Goal: Book appointment/travel/reservation

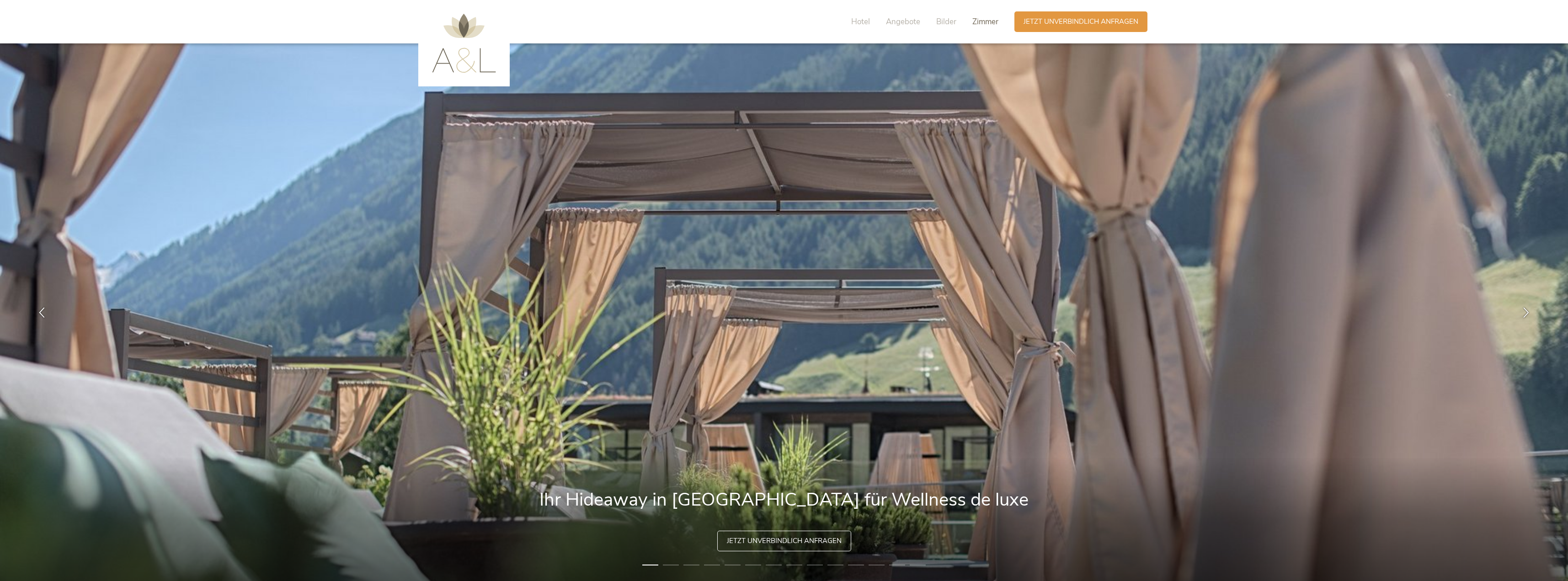
click at [980, 22] on span "Zimmer" at bounding box center [985, 21] width 26 height 10
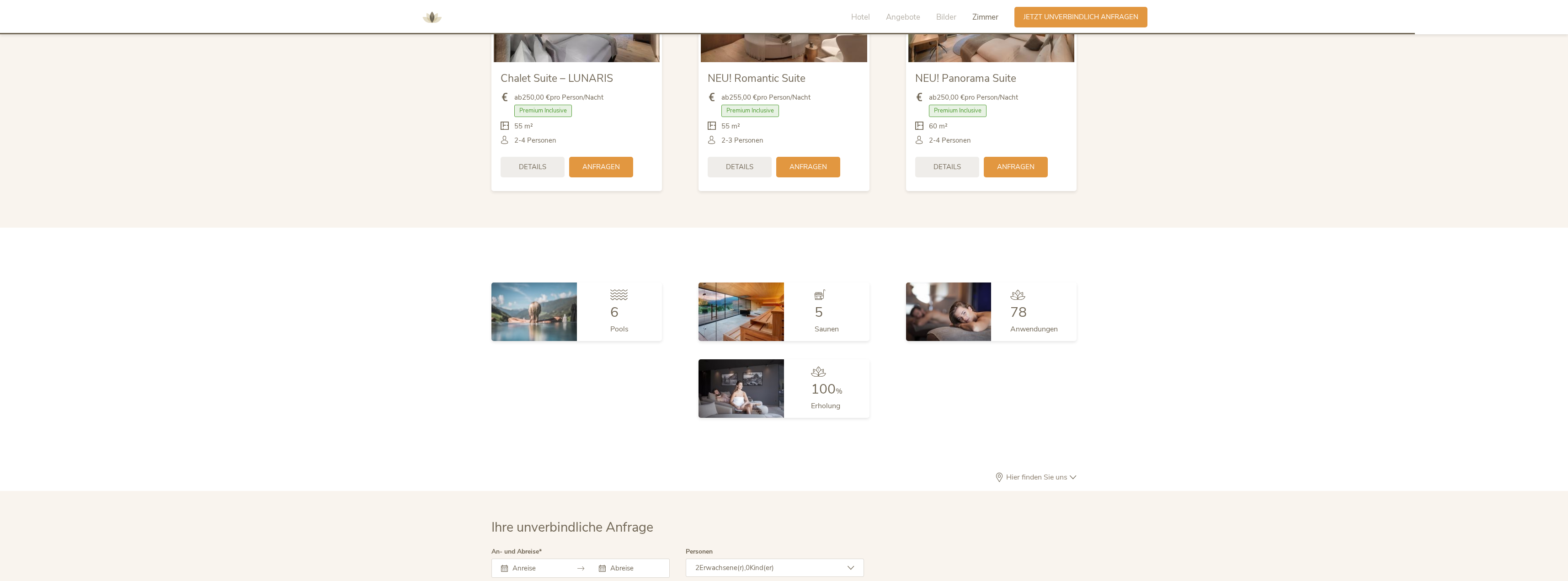
scroll to position [2530, 0]
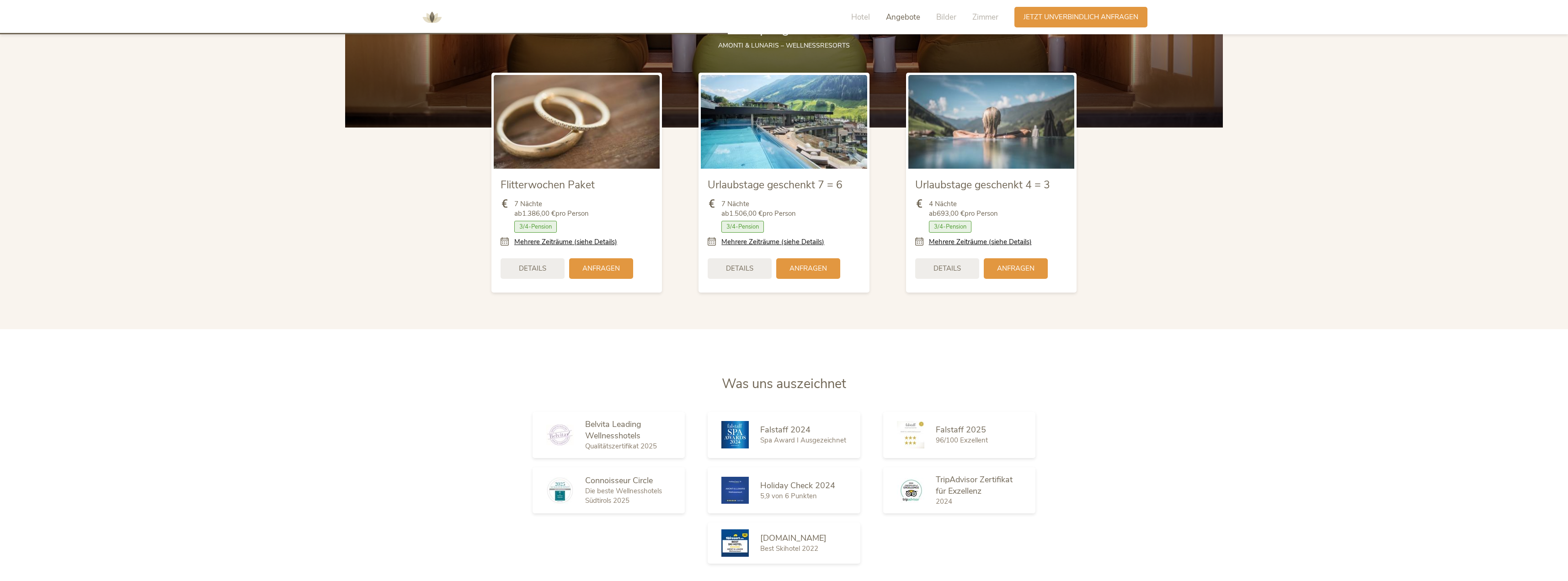
scroll to position [1326, 0]
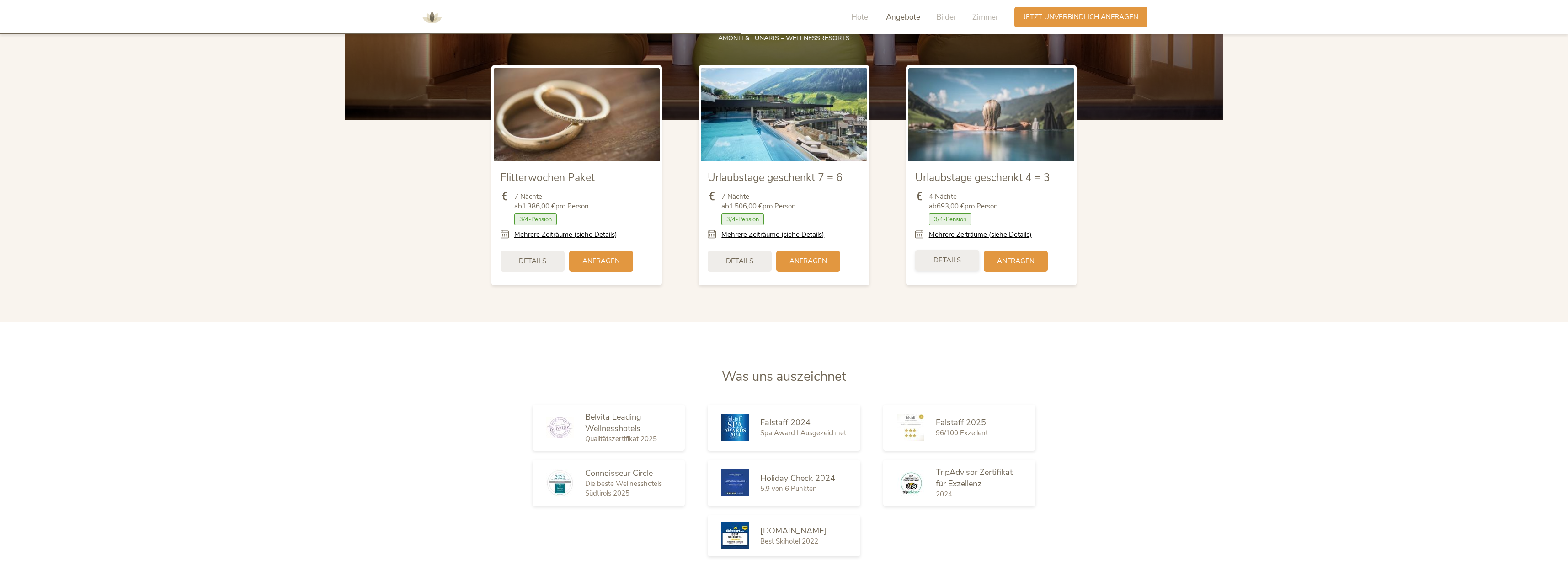
click at [948, 259] on span "Details" at bounding box center [947, 261] width 27 height 10
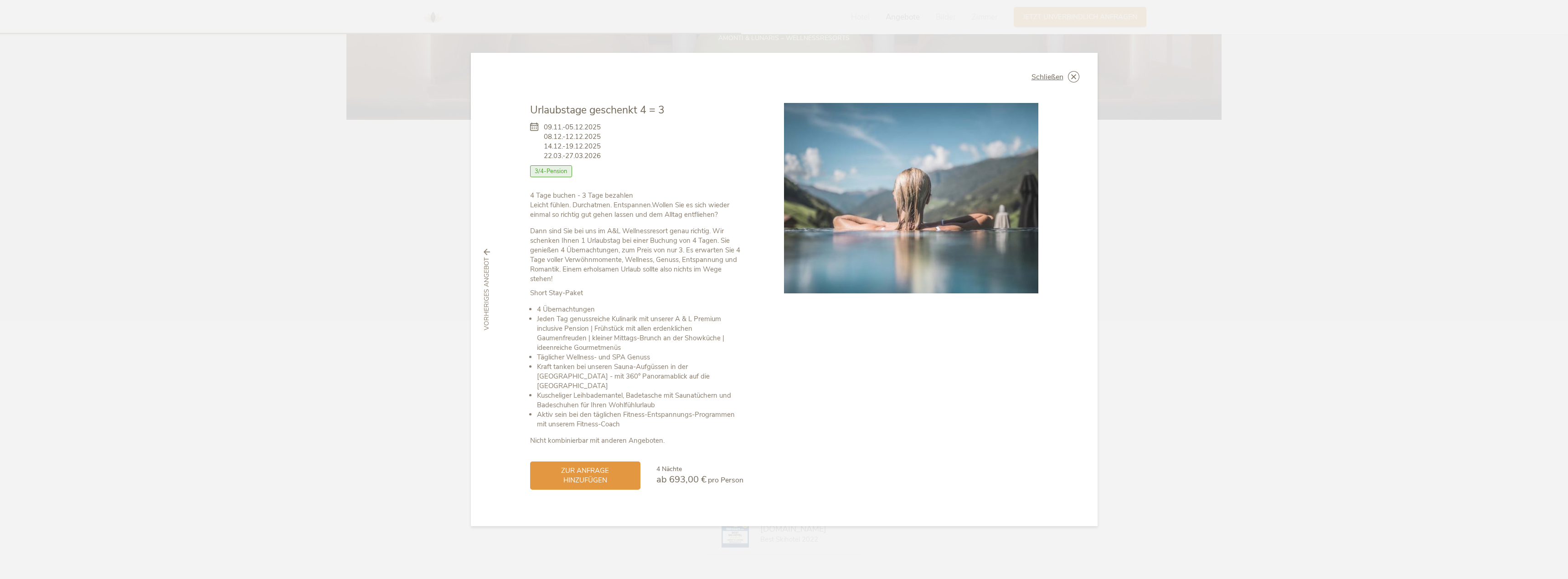
click at [534, 131] on icon at bounding box center [537, 141] width 13 height 38
click at [1071, 81] on icon at bounding box center [1074, 77] width 12 height 12
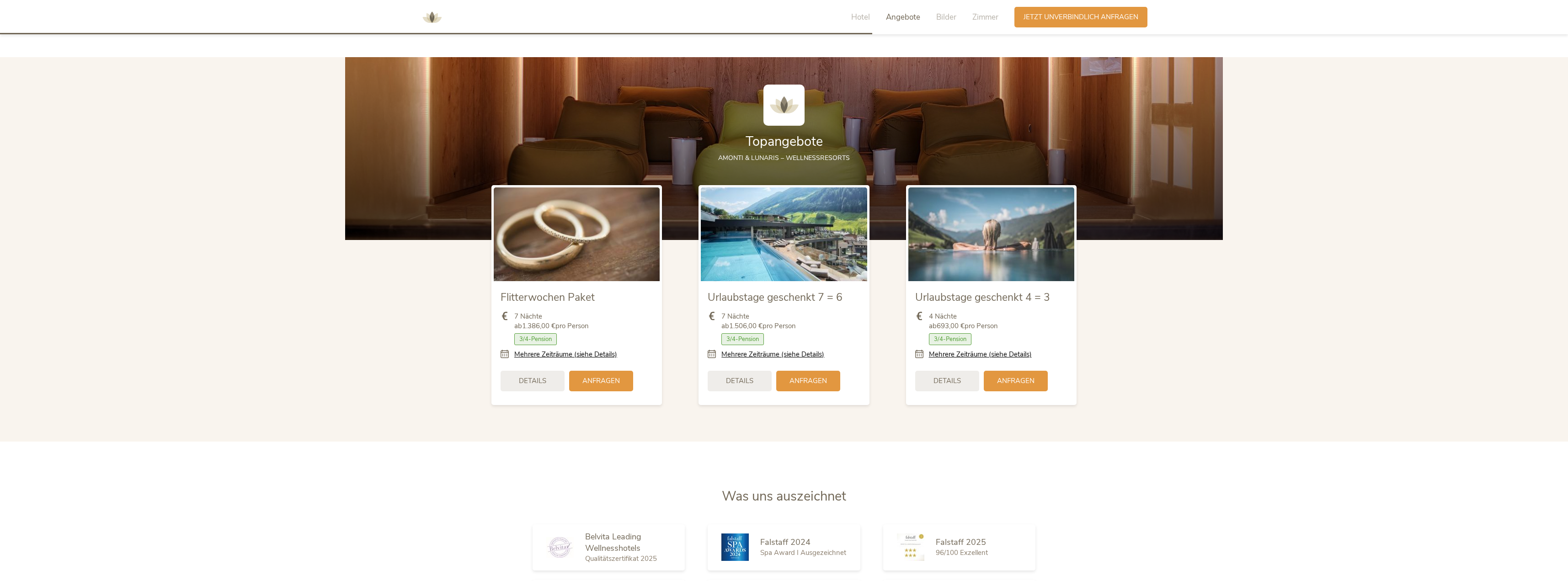
scroll to position [1205, 0]
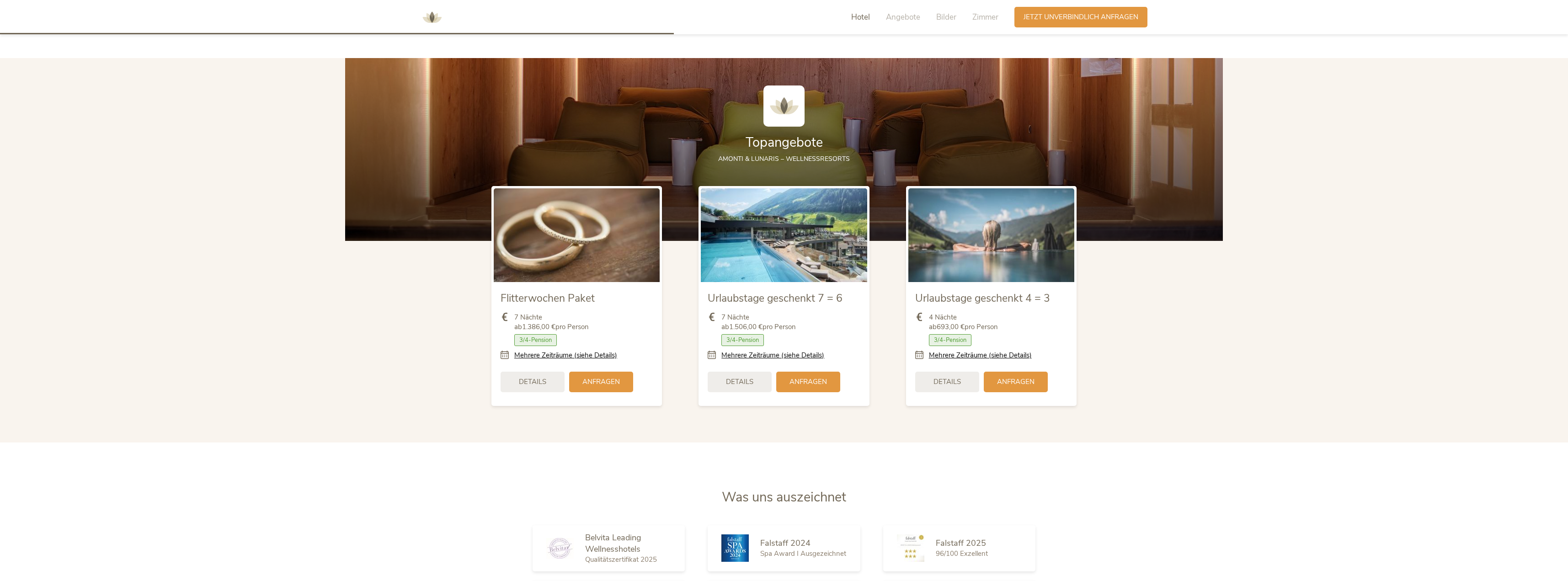
click at [939, 383] on span "Details" at bounding box center [947, 382] width 27 height 10
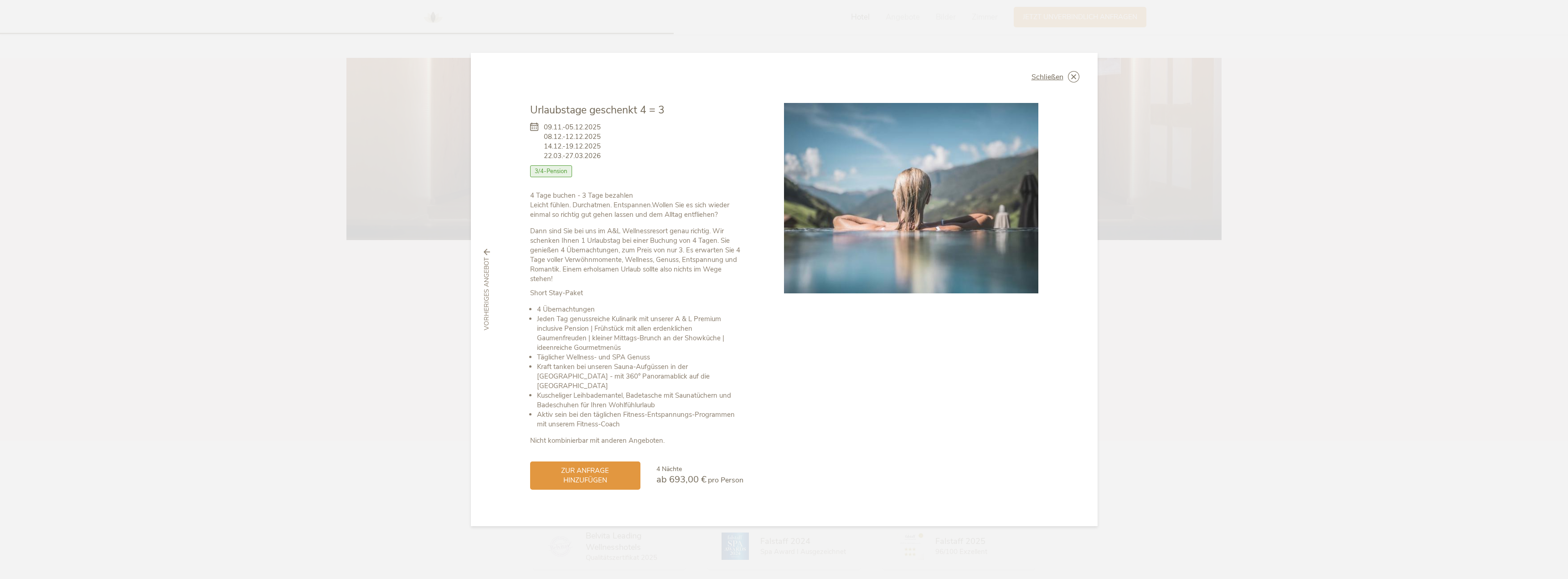
click at [533, 131] on icon at bounding box center [537, 141] width 13 height 38
click at [590, 467] on span "zur Anfrage hinzufügen" at bounding box center [585, 474] width 92 height 19
click at [1527, 448] on icon at bounding box center [1529, 451] width 8 height 8
click at [1075, 81] on icon at bounding box center [1074, 77] width 12 height 12
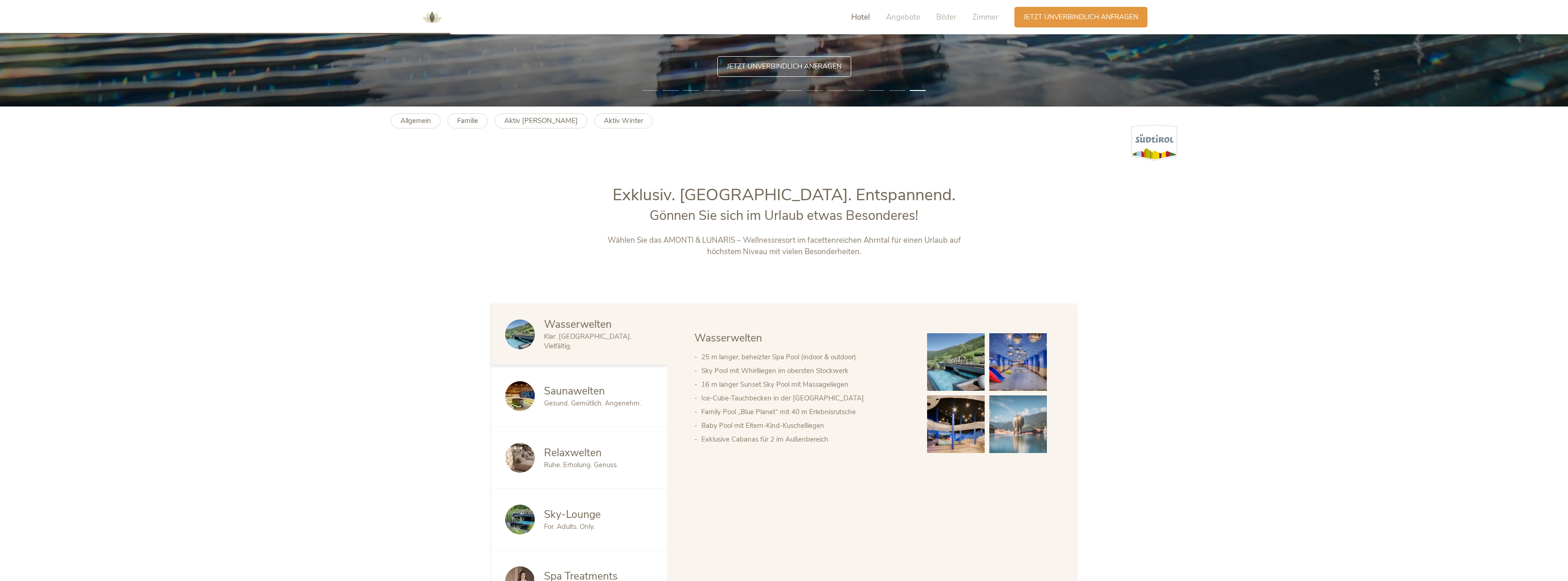
scroll to position [474, 0]
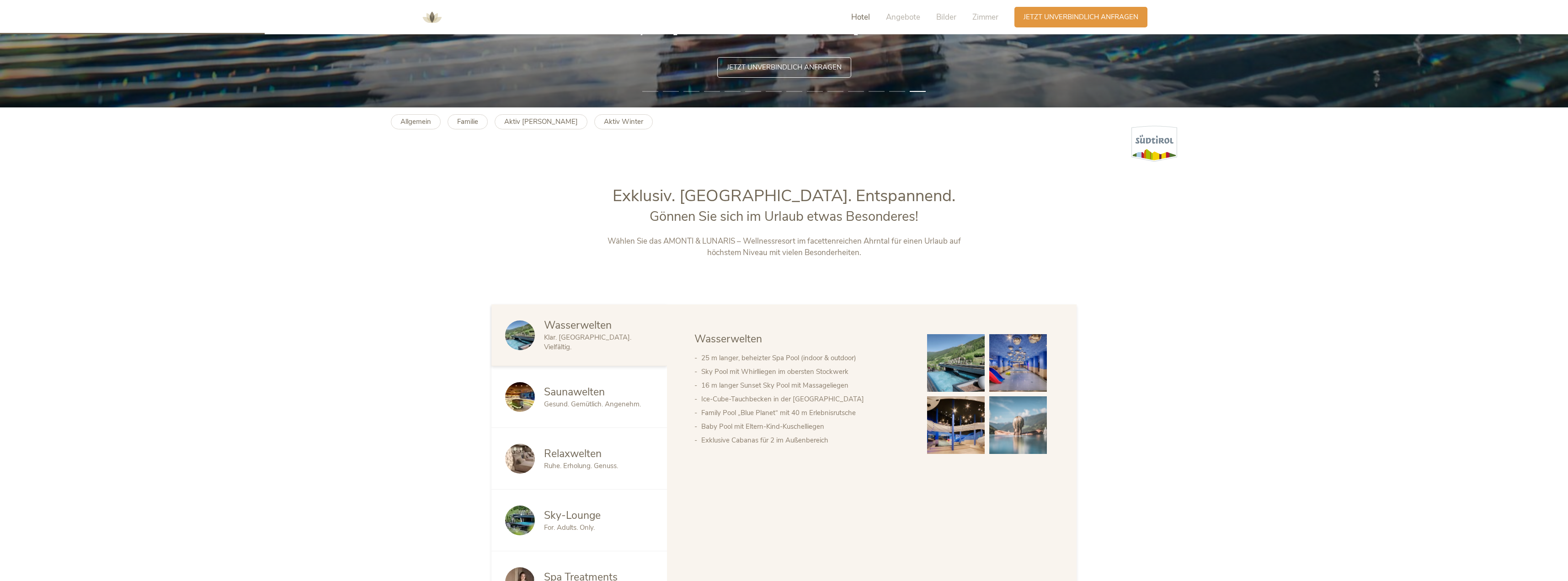
click at [853, 15] on span "Hotel" at bounding box center [860, 16] width 19 height 10
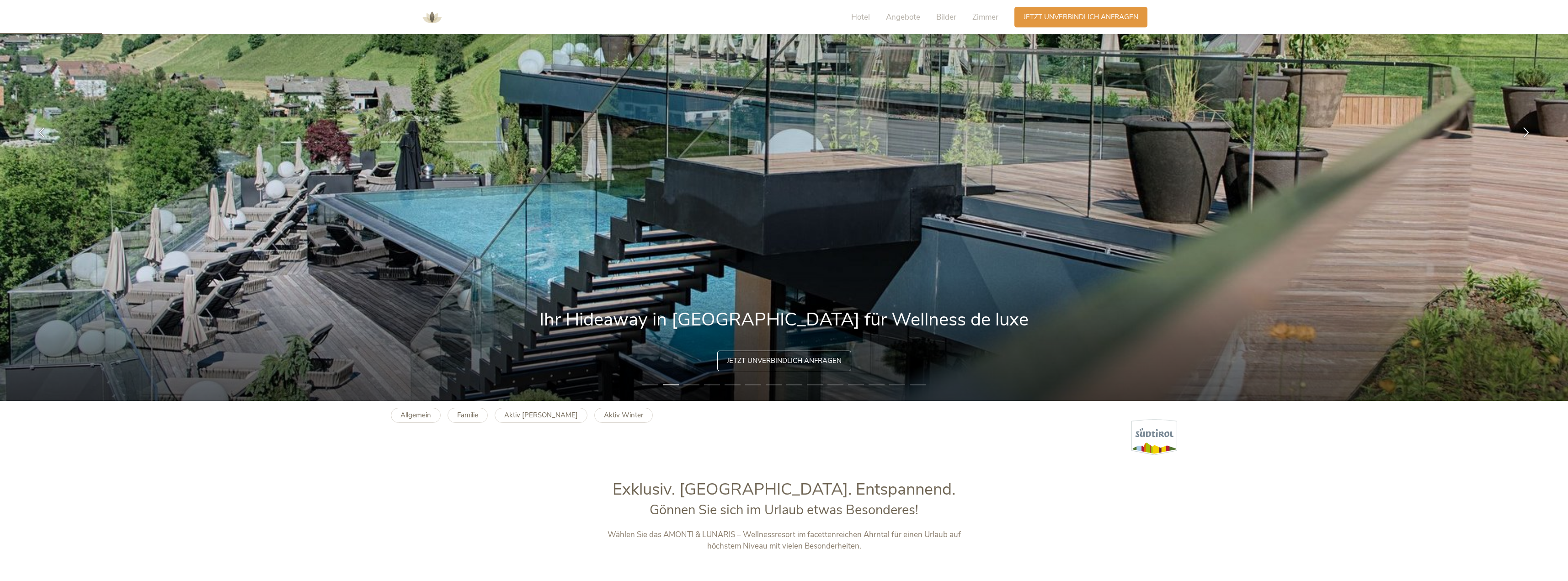
scroll to position [183, 0]
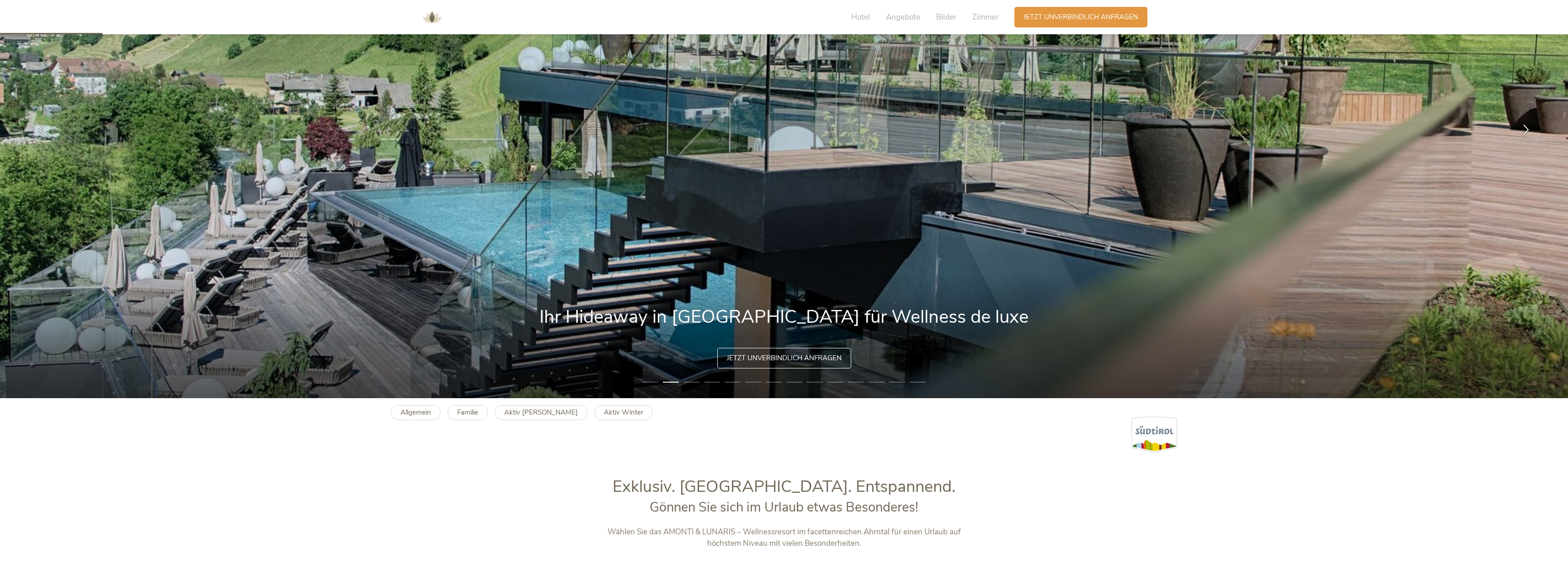
click at [968, 231] on img at bounding box center [784, 129] width 1568 height 538
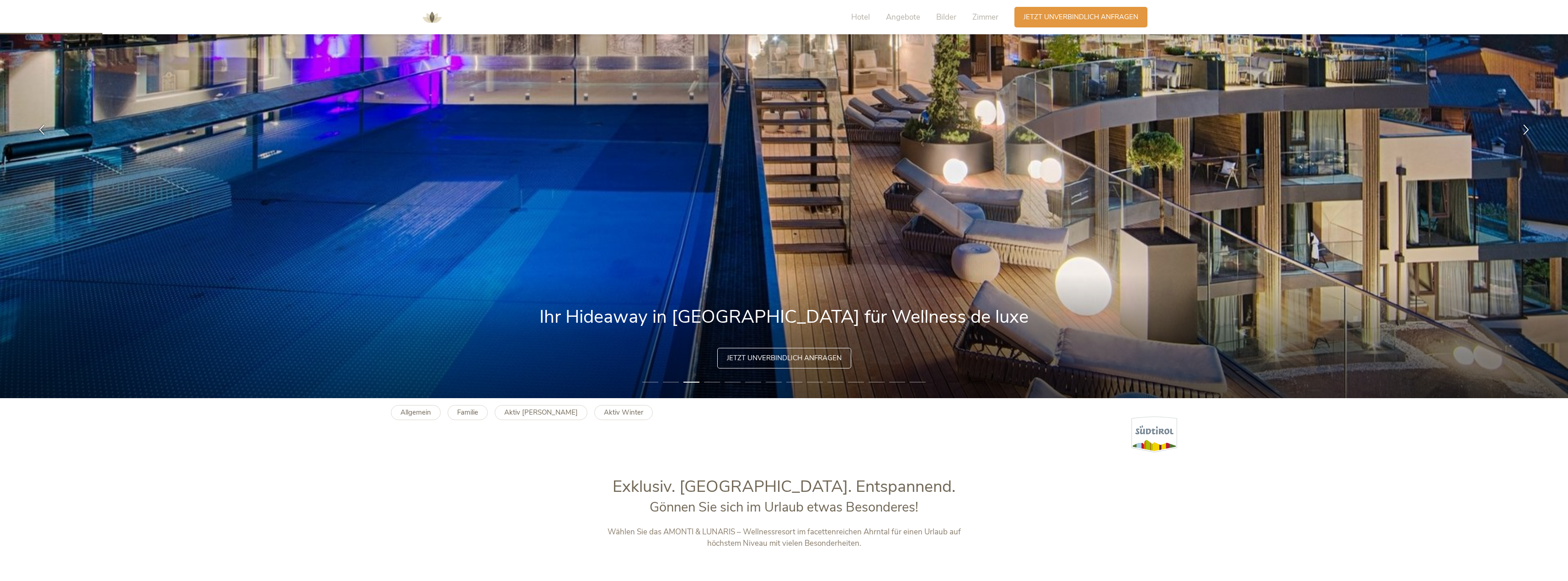
click at [843, 292] on img at bounding box center [784, 129] width 1568 height 538
click at [708, 381] on li "4" at bounding box center [712, 382] width 16 height 9
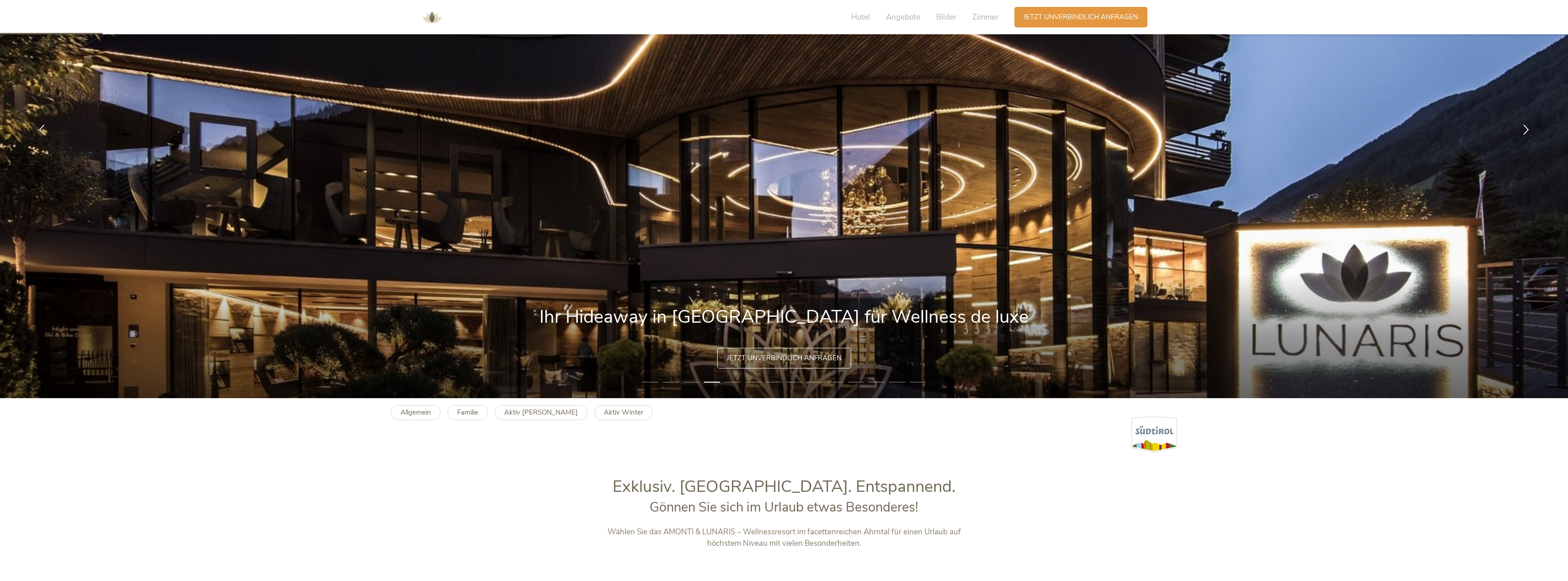
click at [730, 378] on li "5" at bounding box center [732, 382] width 16 height 9
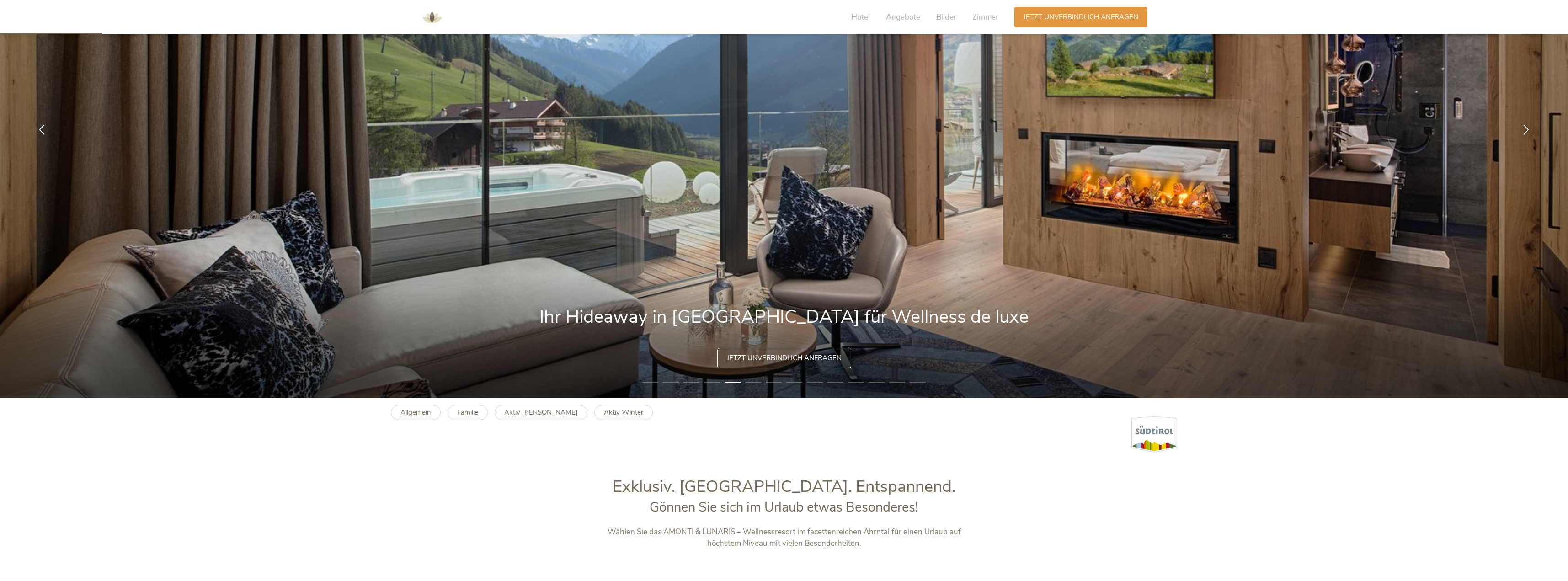
click at [748, 380] on li "6" at bounding box center [753, 382] width 16 height 9
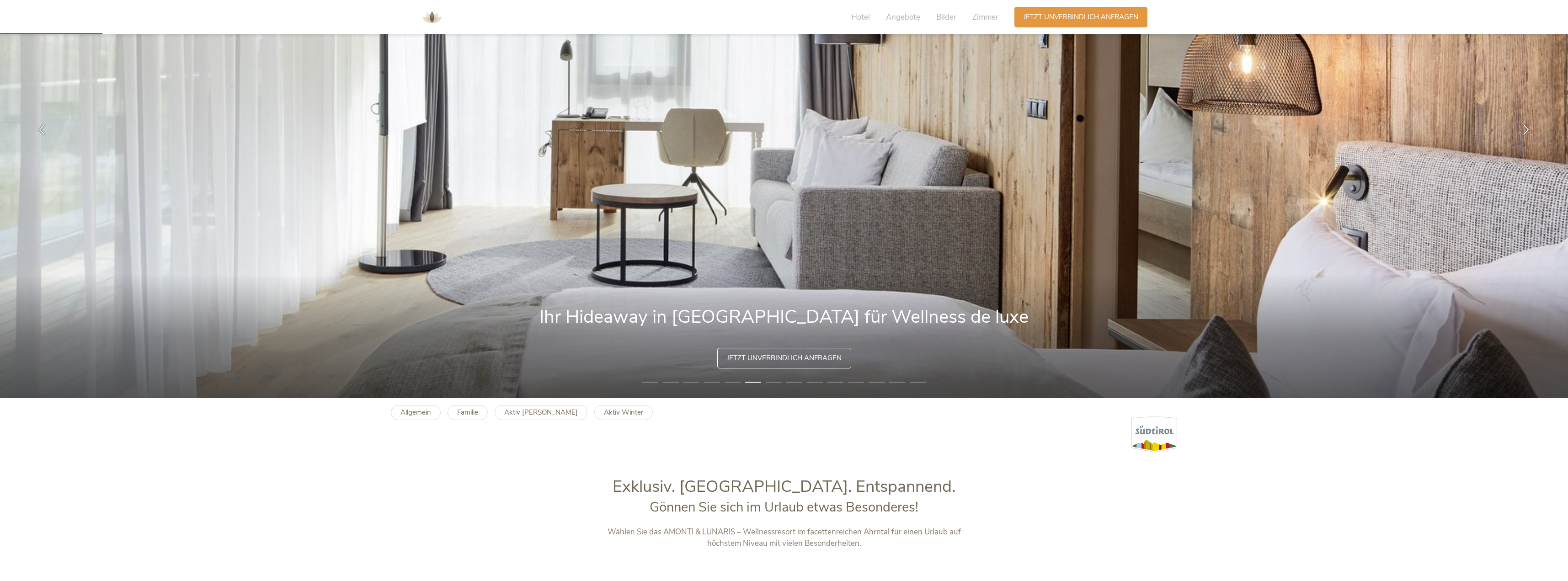
click at [769, 381] on li "7" at bounding box center [773, 382] width 16 height 9
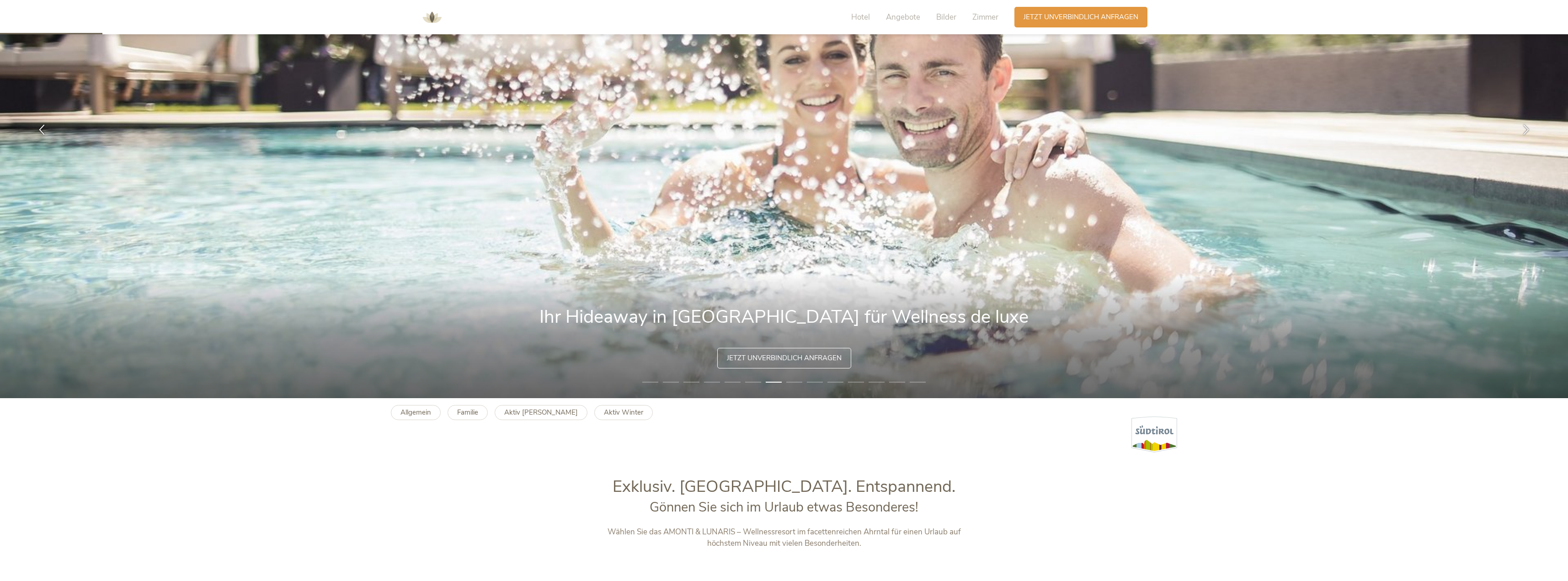
click at [792, 381] on li "8" at bounding box center [794, 382] width 16 height 9
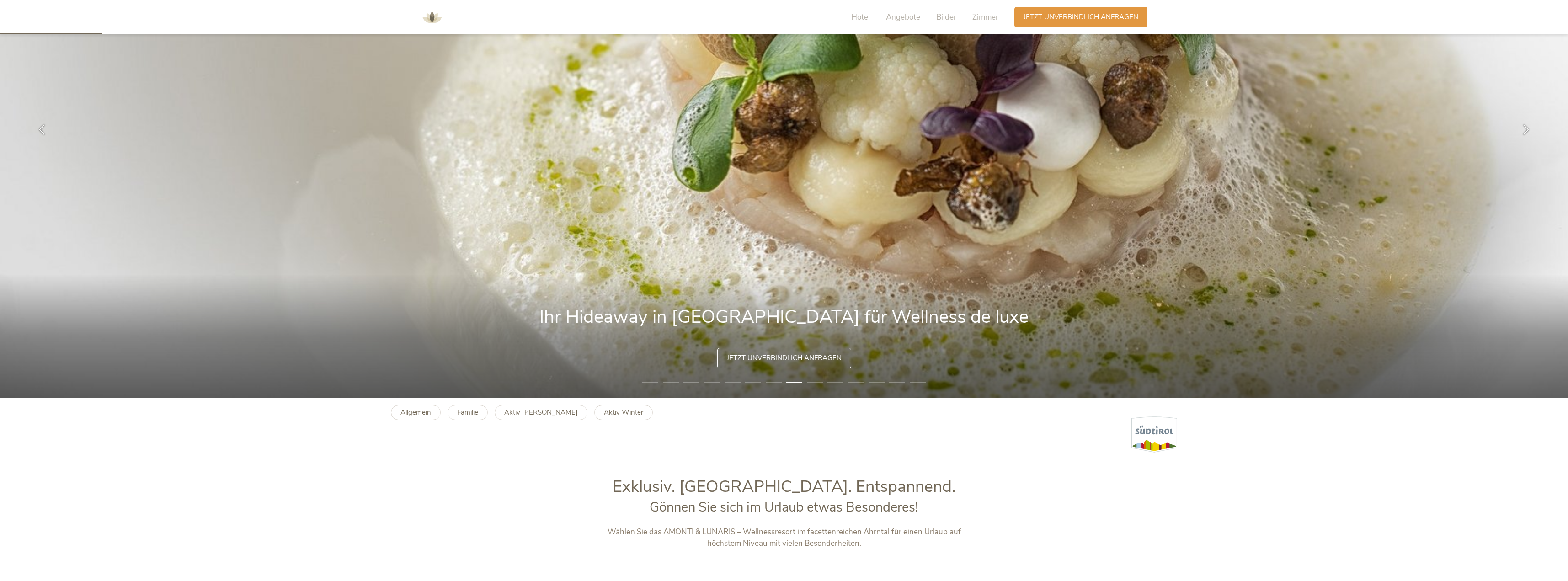
click at [809, 380] on li "9" at bounding box center [815, 382] width 16 height 9
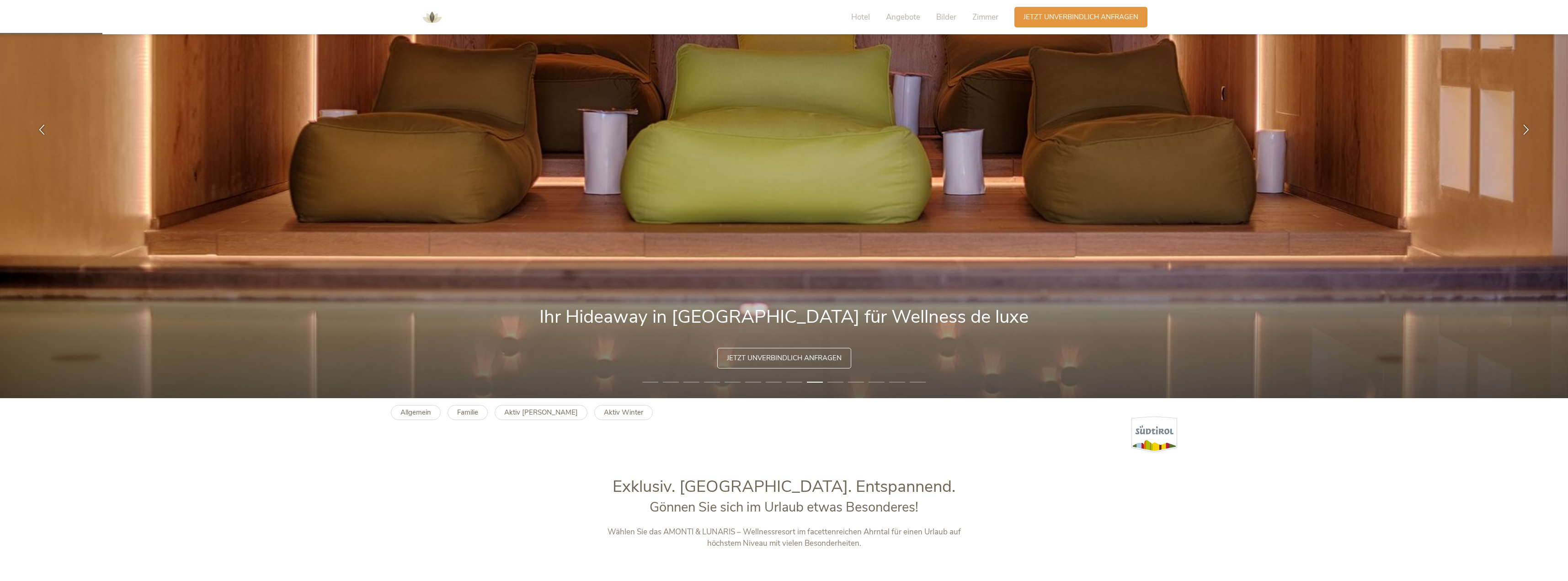
click at [829, 380] on li "10" at bounding box center [835, 382] width 16 height 9
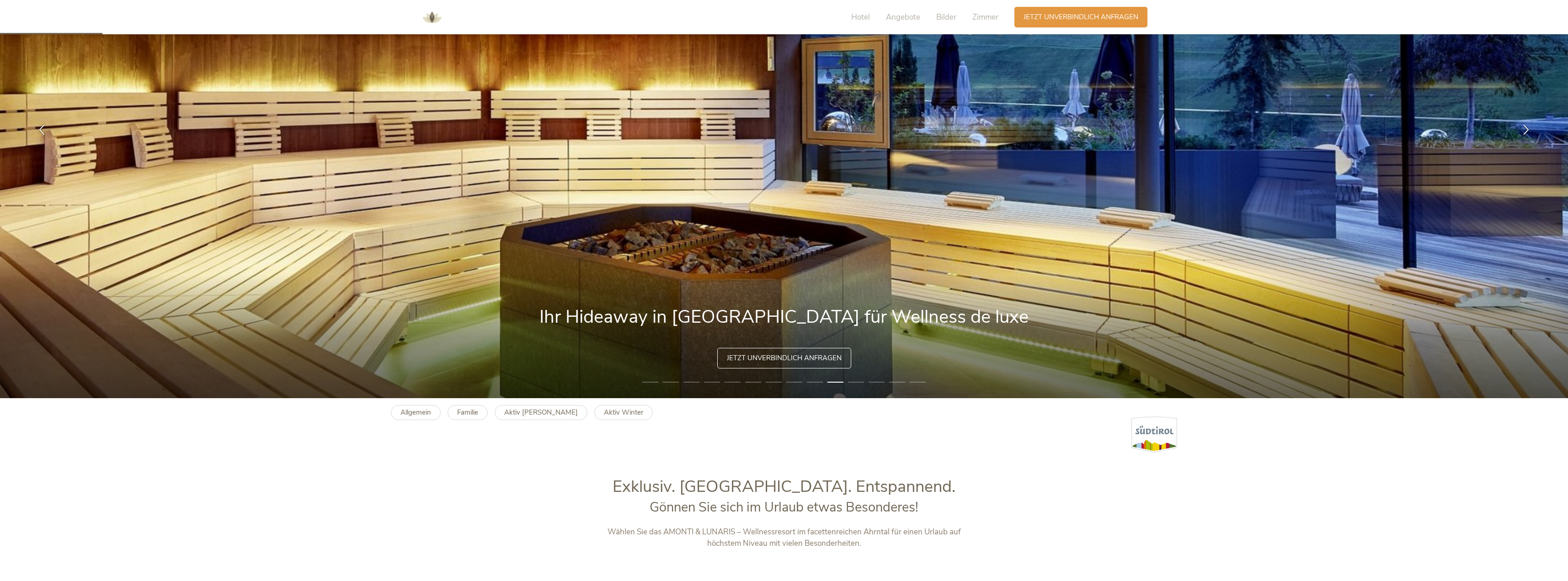
click at [852, 378] on li "11" at bounding box center [856, 382] width 16 height 9
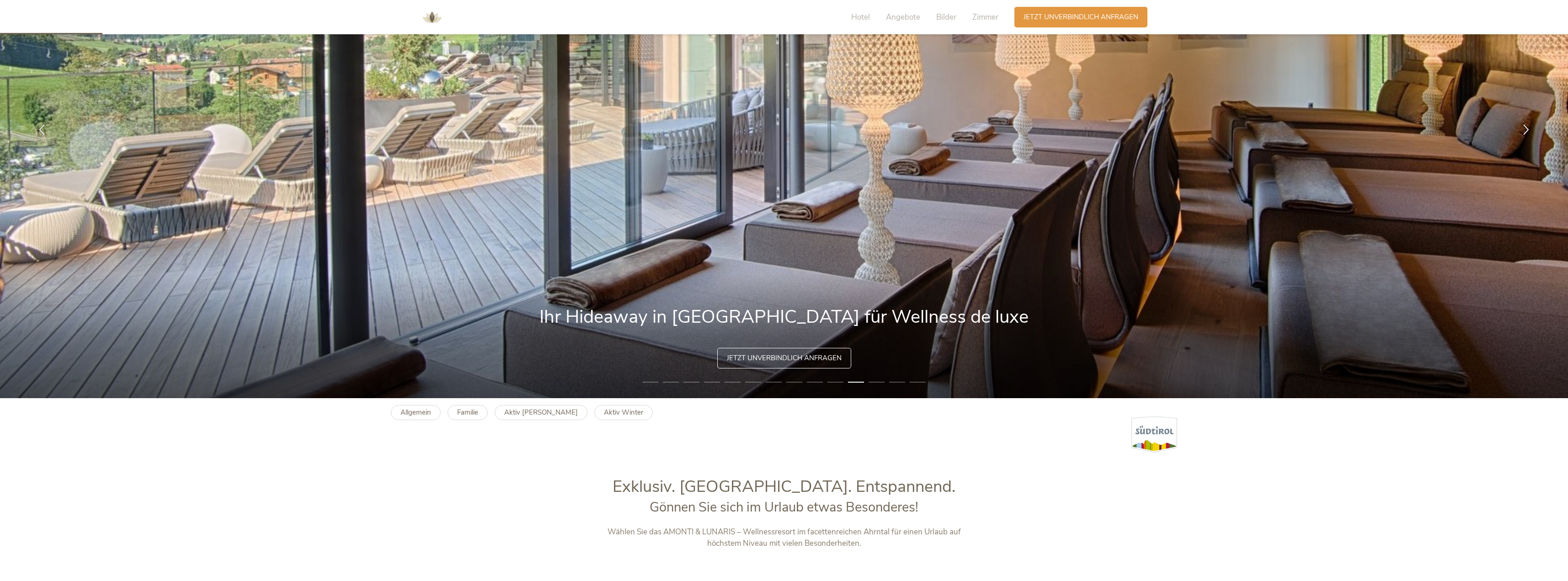
click at [880, 383] on li "12" at bounding box center [876, 382] width 16 height 9
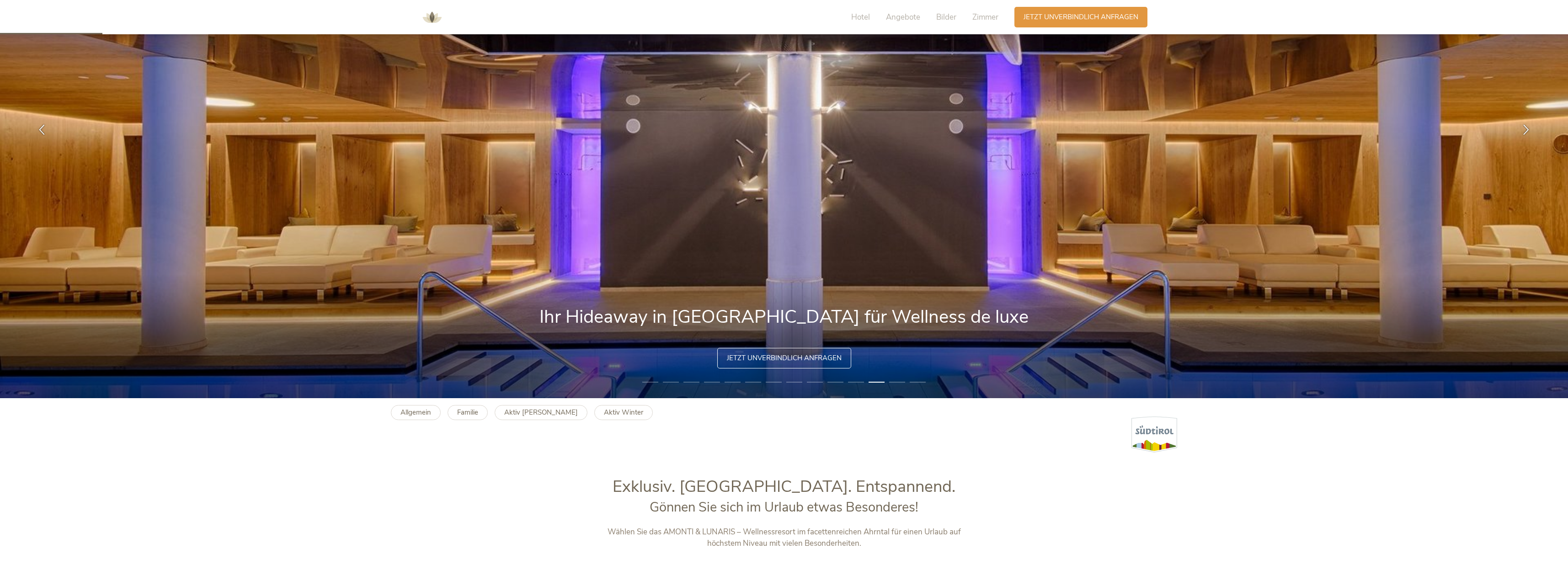
click at [898, 383] on li "13" at bounding box center [897, 382] width 16 height 9
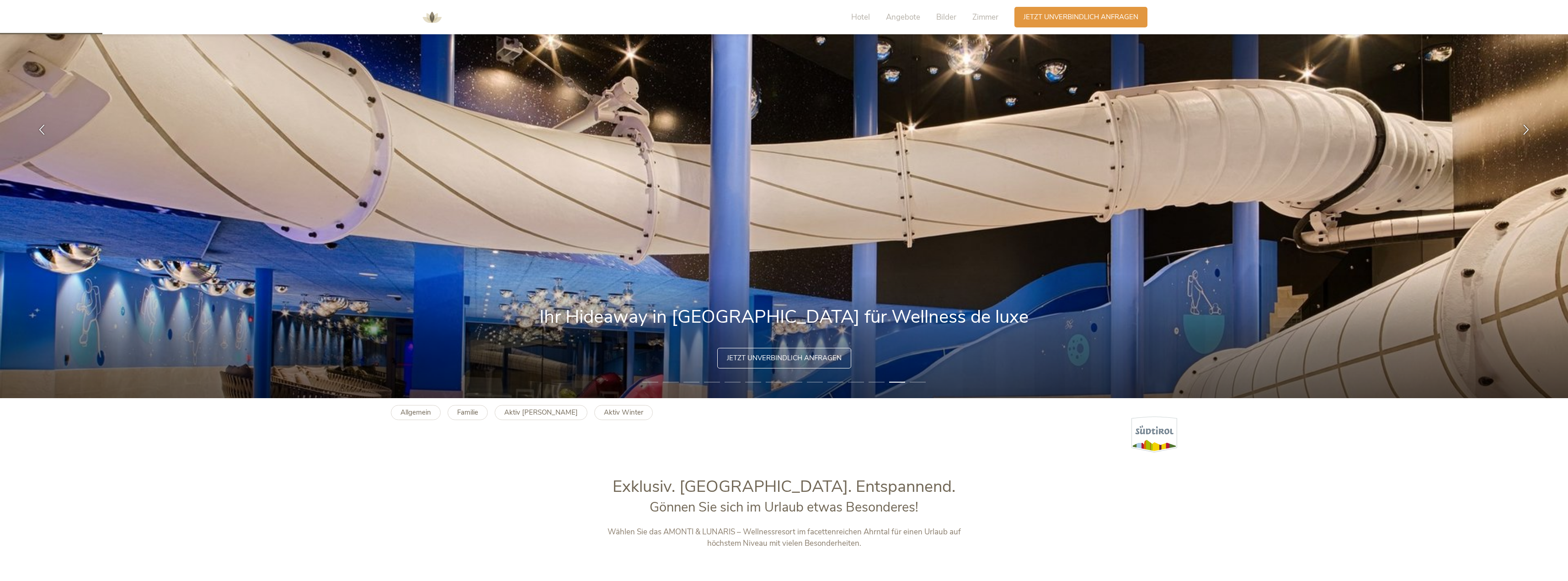
click at [920, 384] on li "14" at bounding box center [917, 382] width 16 height 9
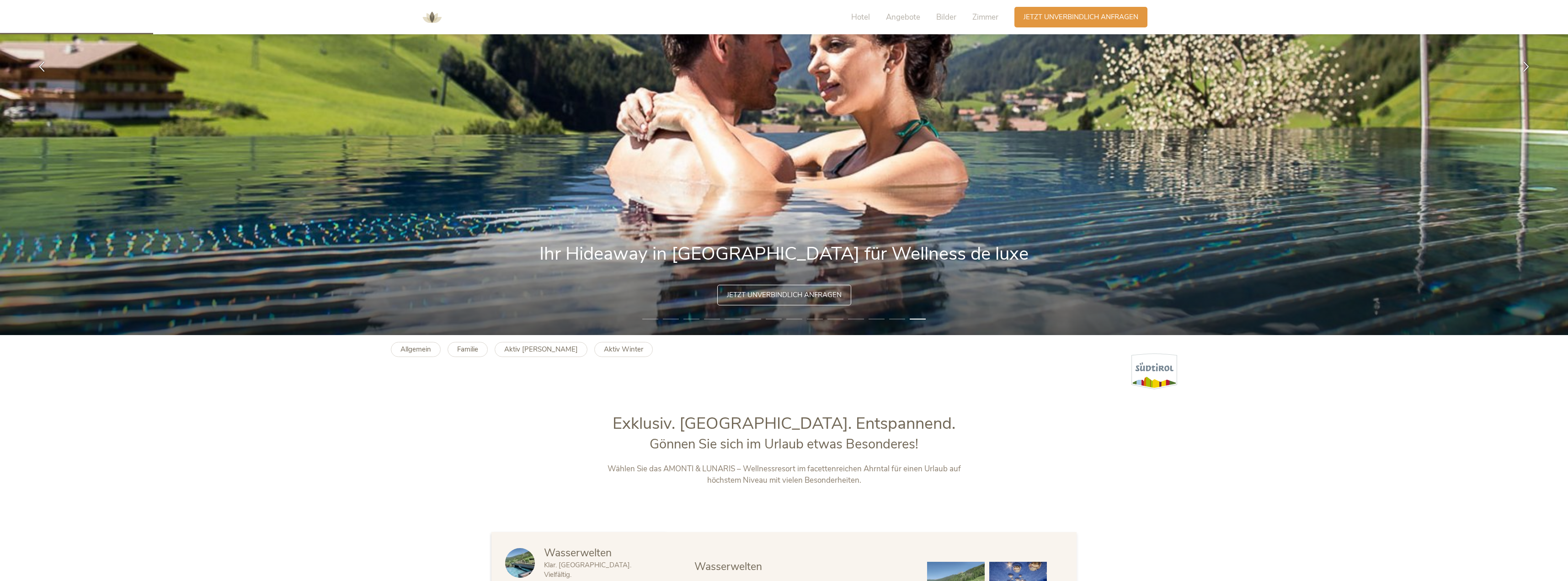
scroll to position [274, 0]
